Goal: Task Accomplishment & Management: Manage account settings

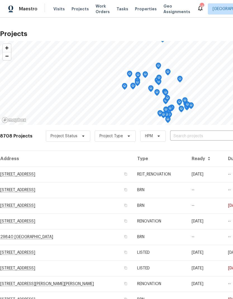
click at [183, 135] on input "text" at bounding box center [202, 136] width 64 height 9
type input "662 s"
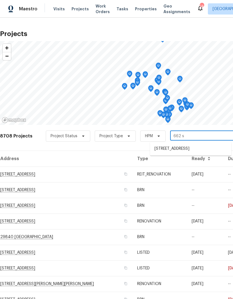
click at [192, 147] on li "[STREET_ADDRESS]" at bounding box center [190, 148] width 81 height 9
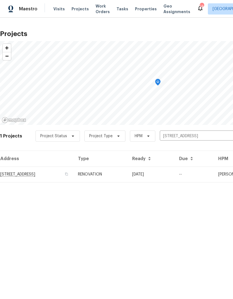
click at [128, 176] on td "RENOVATION" at bounding box center [101, 175] width 54 height 16
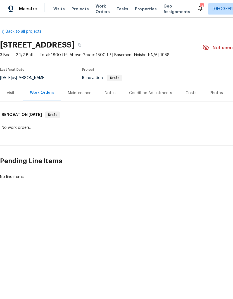
click at [150, 94] on div "Condition Adjustments" at bounding box center [150, 93] width 43 height 6
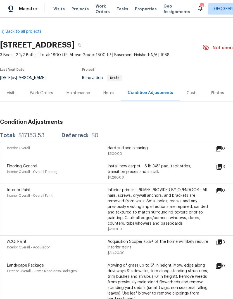
click at [221, 169] on icon at bounding box center [220, 167] width 6 height 6
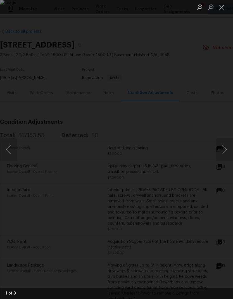
click at [222, 155] on button "Next image" at bounding box center [224, 149] width 17 height 22
click at [222, 156] on button "Next image" at bounding box center [224, 149] width 17 height 22
click at [220, 8] on button "Close lightbox" at bounding box center [221, 7] width 11 height 10
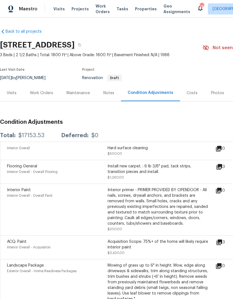
click at [11, 95] on div "Visits" at bounding box center [12, 93] width 10 height 6
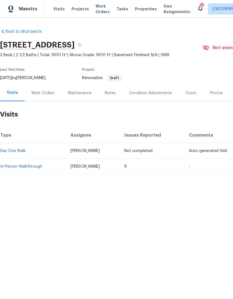
click at [191, 93] on div "Costs" at bounding box center [191, 93] width 11 height 6
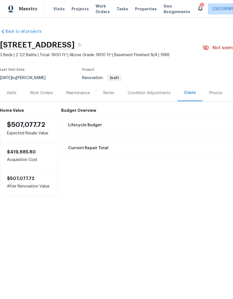
click at [113, 95] on div "Notes" at bounding box center [108, 93] width 11 height 6
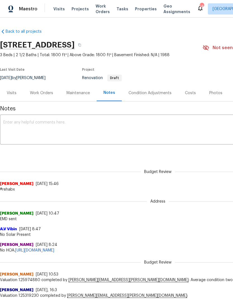
click at [59, 10] on span "Visits" at bounding box center [58, 9] width 11 height 6
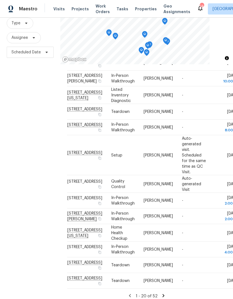
click at [138, 11] on span "Properties" at bounding box center [146, 9] width 22 height 6
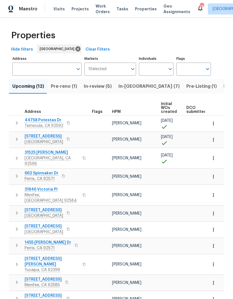
click at [151, 70] on input "Individuals" at bounding box center [152, 69] width 26 height 13
type input "[PERSON_NAME]"
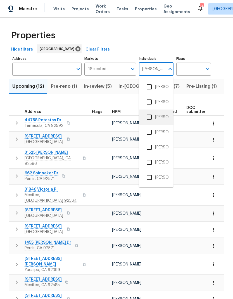
click at [162, 119] on li "[PERSON_NAME]" at bounding box center [156, 117] width 26 height 12
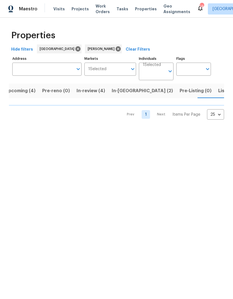
scroll to position [0, 7]
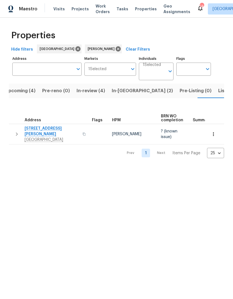
click at [218, 93] on span "Listed (2)" at bounding box center [228, 91] width 21 height 8
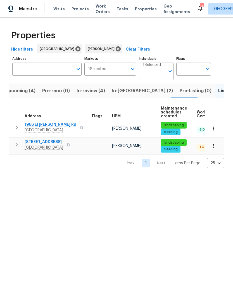
click at [124, 90] on span "In-[GEOGRAPHIC_DATA] (2)" at bounding box center [142, 91] width 61 height 8
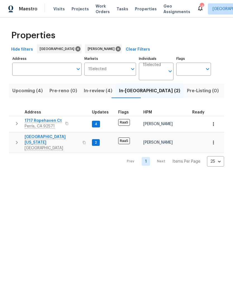
click at [98, 94] on span "In-review (4)" at bounding box center [98, 91] width 29 height 8
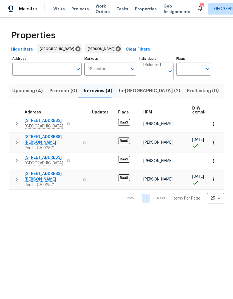
click at [60, 8] on span "Visits" at bounding box center [58, 9] width 11 height 6
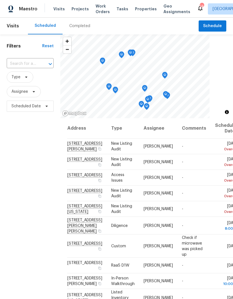
click at [81, 30] on div "Completed" at bounding box center [80, 26] width 34 height 17
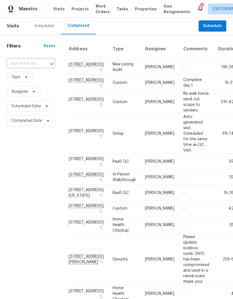
click at [179, 69] on td "-" at bounding box center [196, 67] width 35 height 16
click at [44, 26] on div "Scheduled" at bounding box center [45, 26] width 20 height 6
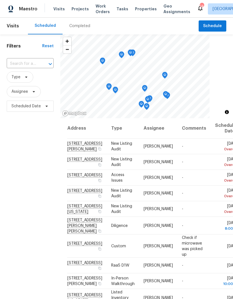
click at [83, 28] on div "Completed" at bounding box center [79, 26] width 21 height 6
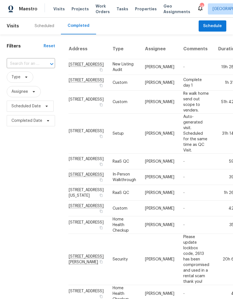
click at [46, 30] on div "Scheduled" at bounding box center [44, 26] width 33 height 17
